Goal: Task Accomplishment & Management: Manage account settings

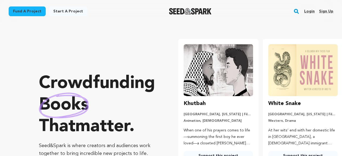
click at [310, 12] on link "Login" at bounding box center [309, 11] width 11 height 9
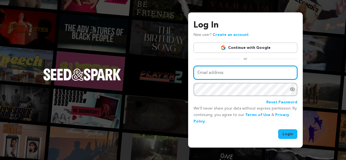
type input "[EMAIL_ADDRESS][DOMAIN_NAME]"
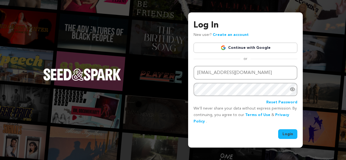
click at [294, 90] on icon "Show password as plain text. Warning: this will display your password on the sc…" at bounding box center [292, 89] width 5 height 5
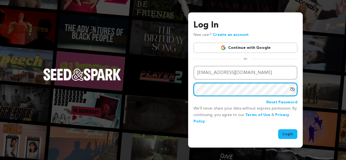
click at [189, 92] on div "Log In New user? Create an account Continue with Google or Email address [EMAIL…" at bounding box center [245, 79] width 115 height 135
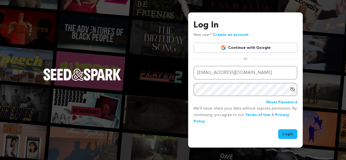
click at [287, 135] on button "Login" at bounding box center [287, 134] width 19 height 10
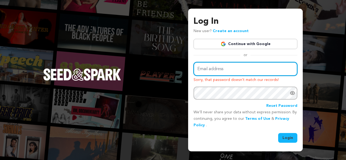
type input "[EMAIL_ADDRESS][DOMAIN_NAME]"
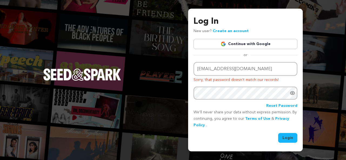
click at [262, 46] on link "Continue with Google" at bounding box center [246, 44] width 104 height 10
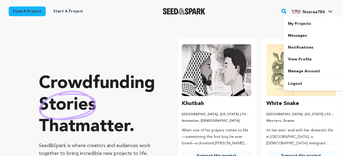
click at [329, 12] on icon at bounding box center [330, 11] width 4 height 3
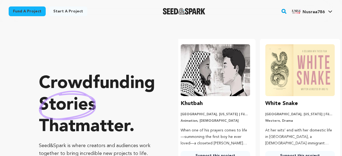
scroll to position [0, 89]
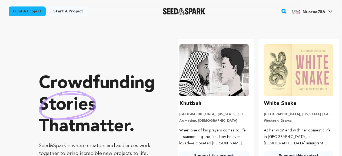
click at [329, 12] on icon at bounding box center [330, 11] width 4 height 3
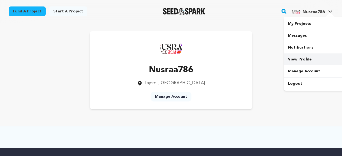
click at [307, 61] on link "View Profile" at bounding box center [314, 60] width 61 height 12
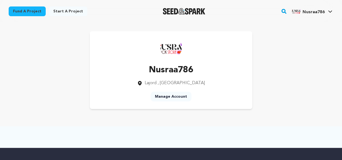
click at [310, 8] on div "Nusraa786" at bounding box center [308, 11] width 33 height 9
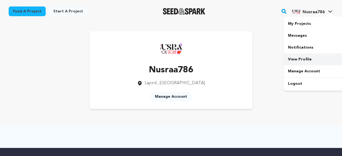
click at [311, 64] on link "View Profile" at bounding box center [314, 60] width 61 height 12
